Goal: Communication & Community: Participate in discussion

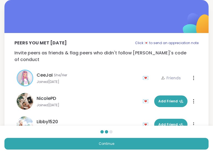
click at [51, 143] on button "Continue" at bounding box center [106, 144] width 204 height 12
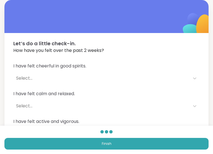
click at [49, 145] on button "Finish" at bounding box center [106, 144] width 204 height 12
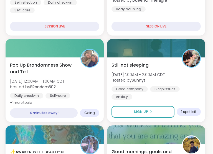
scroll to position [194, 1]
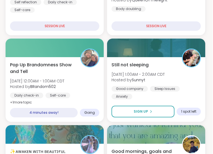
click at [17, 89] on span "Hosted by BRandom502" at bounding box center [37, 87] width 54 height 6
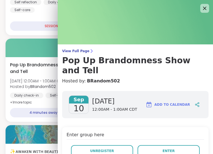
click at [162, 145] on button "Enter" at bounding box center [169, 151] width 62 height 12
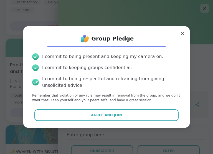
click at [97, 114] on button "Agree and Join" at bounding box center [106, 115] width 144 height 12
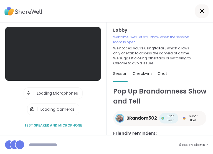
scroll to position [5, 0]
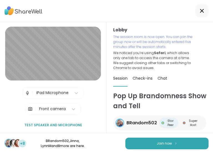
click at [172, 144] on button "Join now" at bounding box center [166, 144] width 83 height 12
